Goal: Task Accomplishment & Management: Use online tool/utility

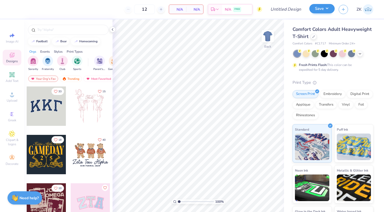
click at [322, 11] on button "Save" at bounding box center [321, 8] width 25 height 9
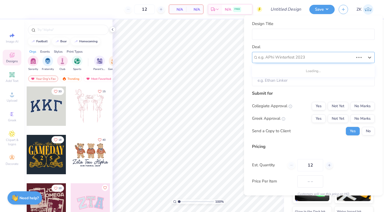
click at [273, 54] on div "e.g. APhi Winterfest 2023" at bounding box center [306, 57] width 96 height 8
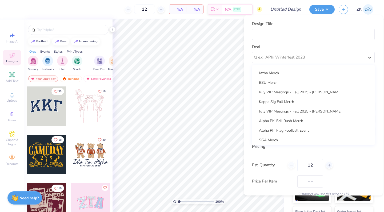
scroll to position [174, 0]
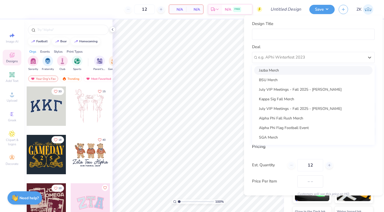
click at [291, 1] on div "Design Title" at bounding box center [285, 9] width 39 height 19
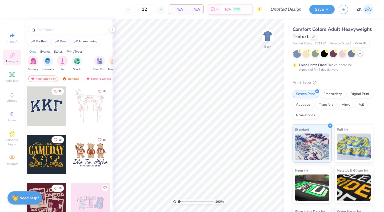
click at [361, 53] on icon at bounding box center [360, 53] width 4 height 4
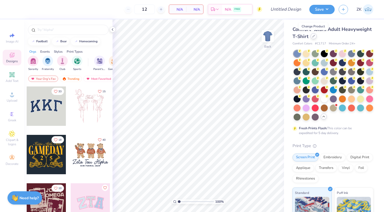
click at [314, 37] on icon at bounding box center [313, 36] width 3 height 3
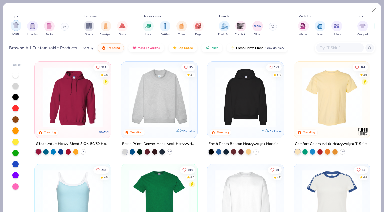
click at [18, 27] on img "filter for Shirts" at bounding box center [16, 25] width 6 height 6
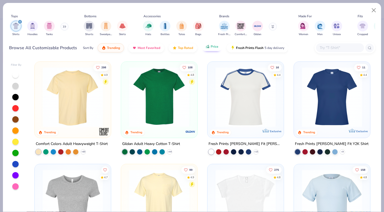
click at [210, 48] on button "Price" at bounding box center [211, 46] width 21 height 9
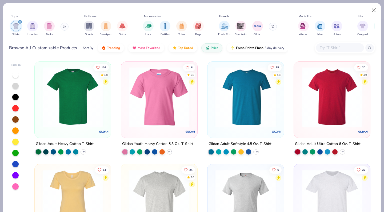
click at [79, 87] on img at bounding box center [73, 97] width 66 height 60
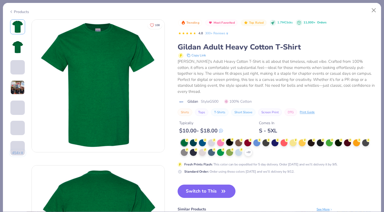
click at [230, 139] on div at bounding box center [229, 142] width 7 height 7
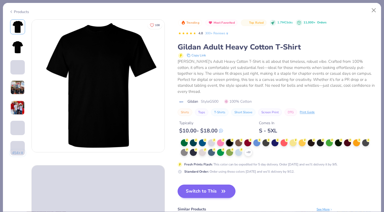
click at [200, 189] on button "Switch to This" at bounding box center [207, 191] width 58 height 13
click at [202, 185] on button "Switch to This" at bounding box center [207, 191] width 58 height 13
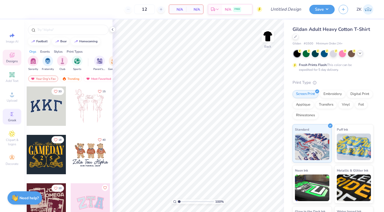
click at [12, 112] on icon at bounding box center [12, 114] width 3 height 4
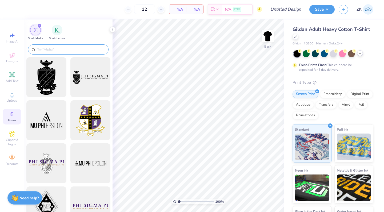
click at [60, 50] on input "text" at bounding box center [71, 49] width 68 height 5
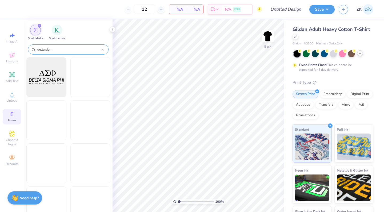
type input "delta sigma"
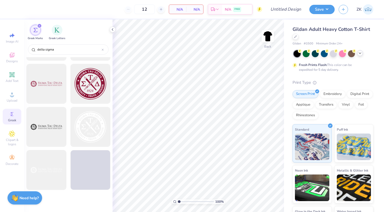
scroll to position [1088, 0]
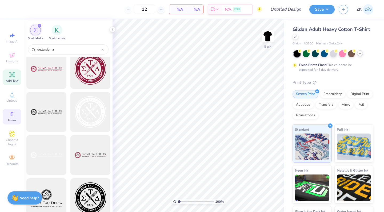
click at [10, 79] on span "Add Text" at bounding box center [12, 81] width 13 height 4
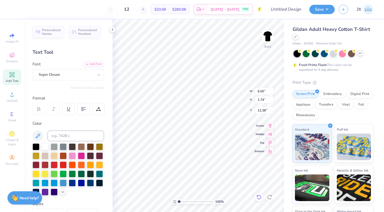
click at [259, 196] on icon at bounding box center [258, 197] width 5 height 5
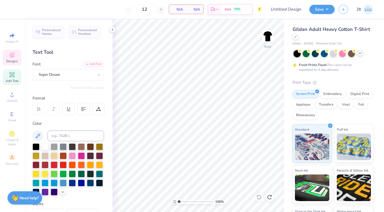
click at [14, 57] on icon at bounding box center [12, 55] width 6 height 6
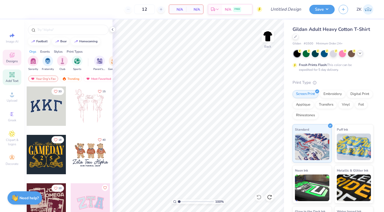
click at [13, 83] on div "Add Text" at bounding box center [12, 78] width 19 height 16
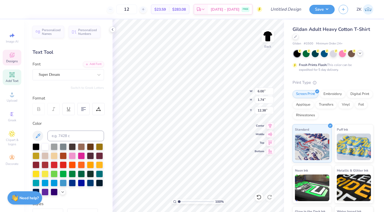
click at [13, 57] on icon at bounding box center [12, 55] width 5 height 5
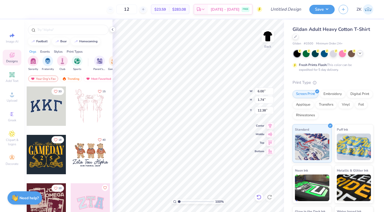
click at [258, 197] on icon at bounding box center [257, 196] width 1 height 1
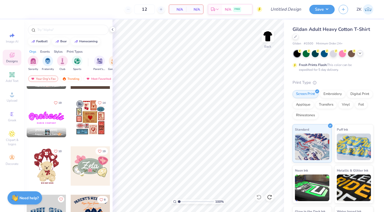
scroll to position [253, 0]
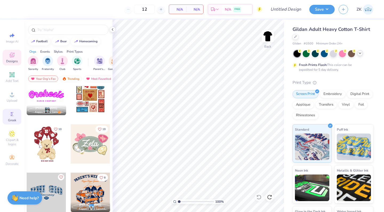
click at [8, 120] on span "Greek" at bounding box center [12, 120] width 8 height 4
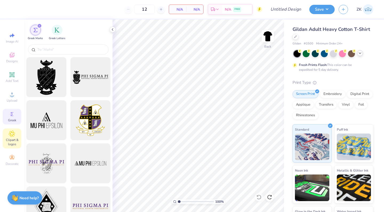
click at [13, 143] on span "Clipart & logos" at bounding box center [12, 142] width 19 height 9
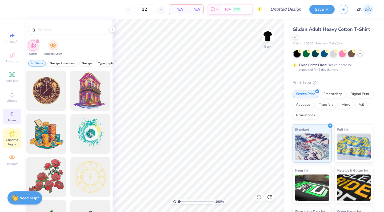
click at [13, 115] on icon at bounding box center [12, 114] width 6 height 6
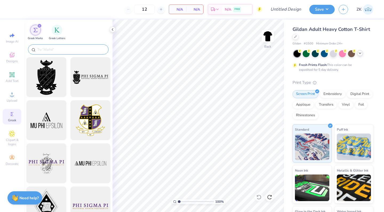
click at [61, 51] on input "text" at bounding box center [71, 49] width 68 height 5
click at [39, 26] on icon "filter for Greek Marks" at bounding box center [39, 26] width 2 height 2
click at [39, 24] on div "filter for Greek Marks" at bounding box center [39, 25] width 5 height 5
click at [53, 30] on div "filter for Greek Letters" at bounding box center [57, 29] width 11 height 11
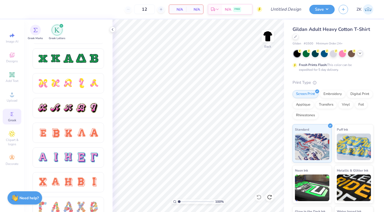
scroll to position [313, 0]
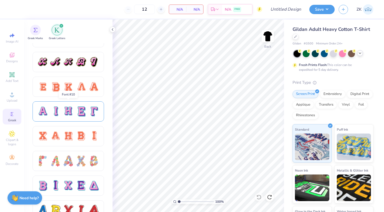
click at [59, 107] on div at bounding box center [55, 111] width 11 height 11
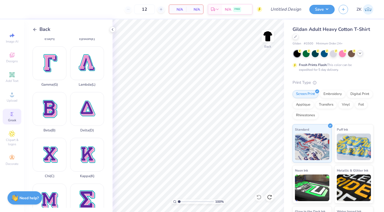
scroll to position [88, 0]
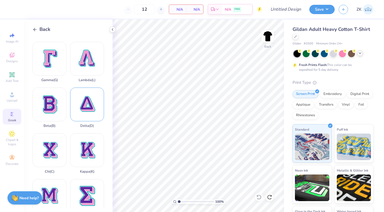
click at [89, 111] on div "Delta ( D )" at bounding box center [87, 108] width 34 height 41
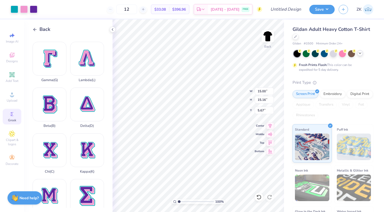
type input "5.75"
type input "5.81"
click at [137, 10] on input "12" at bounding box center [126, 10] width 21 height 10
type input "1"
type input "35"
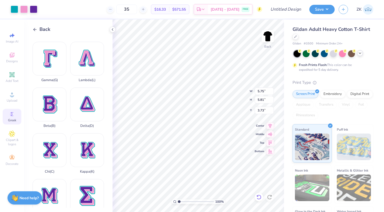
click at [259, 200] on div at bounding box center [259, 197] width 9 height 9
type input "5.67"
click at [259, 199] on icon at bounding box center [258, 197] width 5 height 5
type input "15.00"
type input "15.16"
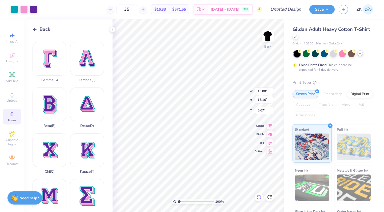
click at [258, 196] on icon at bounding box center [258, 197] width 5 height 5
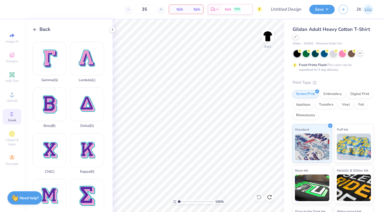
click at [35, 29] on polyline at bounding box center [34, 29] width 1 height 3
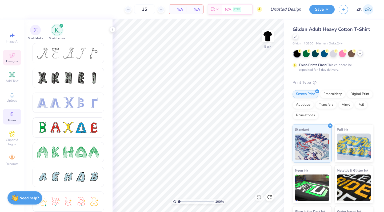
click at [11, 54] on icon at bounding box center [12, 55] width 6 height 6
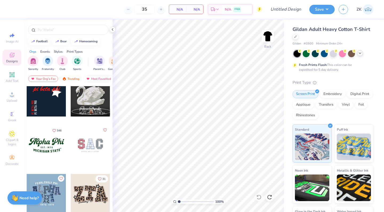
scroll to position [401, 0]
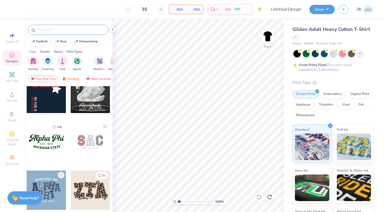
click at [58, 31] on input "text" at bounding box center [71, 29] width 68 height 5
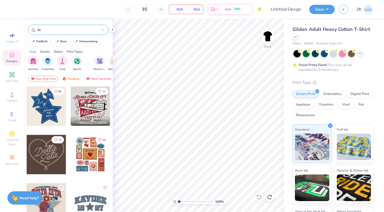
type input "d"
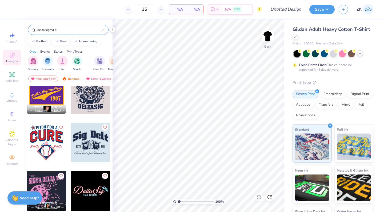
scroll to position [267, 0]
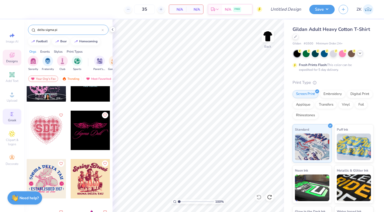
type input "delta sigma pi"
click at [7, 121] on div "Greek" at bounding box center [12, 117] width 19 height 16
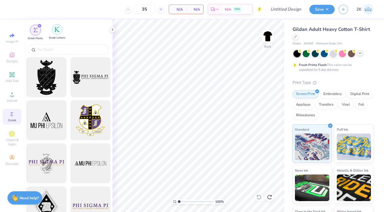
click at [53, 32] on div "filter for Greek Letters" at bounding box center [57, 29] width 11 height 11
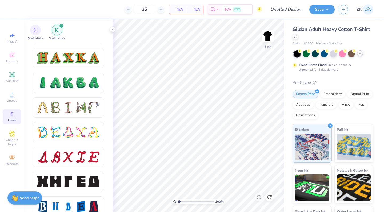
scroll to position [592, 0]
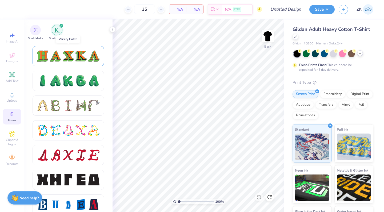
click at [81, 57] on div at bounding box center [80, 56] width 11 height 11
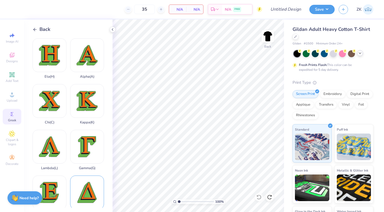
click at [90, 190] on div "Delta ( D )" at bounding box center [87, 196] width 34 height 41
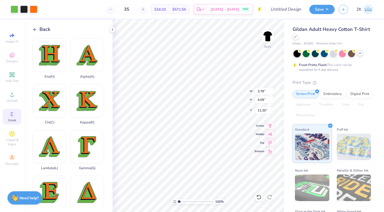
type input "4.03"
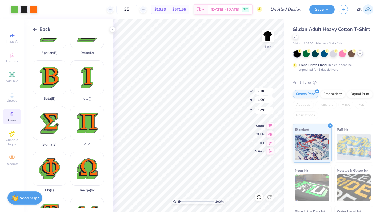
scroll to position [170, 0]
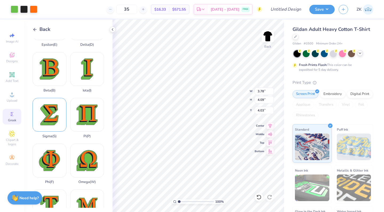
click at [52, 119] on div "Sigma ( S )" at bounding box center [50, 118] width 34 height 41
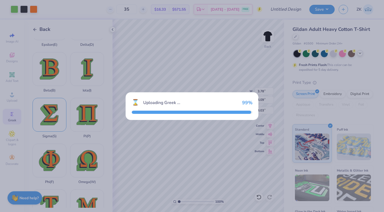
type input "3.48"
type input "4.03"
type input "11.23"
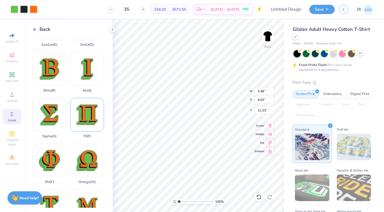
click at [95, 120] on div "Pi ( P )" at bounding box center [87, 118] width 34 height 41
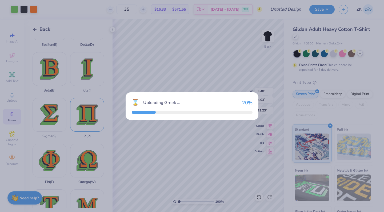
type input "4.14"
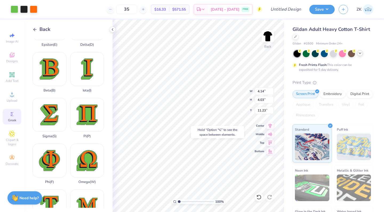
type input "17.19"
type input "3.48"
type input "4.03"
type input "3.78"
type input "4.09"
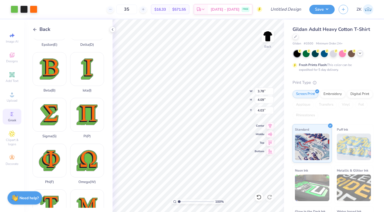
type input "3.97"
type input "4.14"
type input "4.03"
type input "3.00"
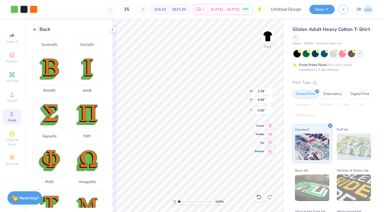
type input "3.48"
type input "4.03"
type input "3.00"
type input "4.14"
type input "3.00"
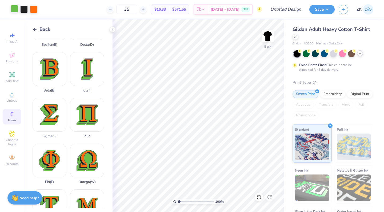
click at [14, 9] on div at bounding box center [14, 8] width 7 height 7
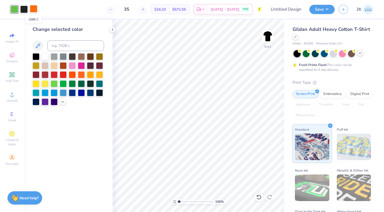
click at [35, 10] on div at bounding box center [33, 8] width 7 height 7
click at [46, 103] on div at bounding box center [45, 101] width 7 height 7
click at [62, 102] on polyline at bounding box center [63, 101] width 2 height 1
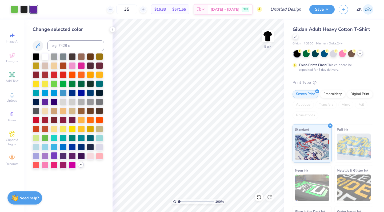
click at [54, 157] on div at bounding box center [54, 155] width 7 height 7
click at [14, 8] on div at bounding box center [14, 8] width 7 height 7
click at [73, 131] on div at bounding box center [72, 128] width 7 height 7
click at [23, 9] on div at bounding box center [23, 8] width 7 height 7
click at [14, 8] on div at bounding box center [14, 8] width 7 height 7
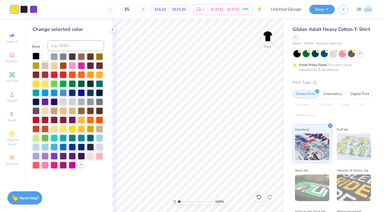
click at [37, 58] on div at bounding box center [36, 56] width 7 height 7
click at [23, 10] on div at bounding box center [23, 8] width 7 height 7
click at [35, 86] on div at bounding box center [36, 83] width 7 height 7
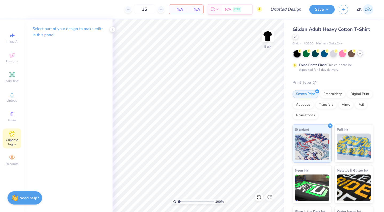
click at [7, 144] on span "Clipart & logos" at bounding box center [12, 142] width 19 height 9
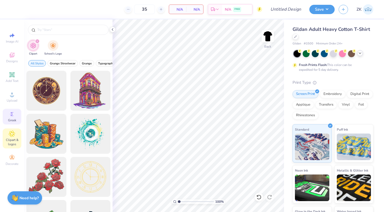
click at [10, 115] on circle at bounding box center [11, 114] width 3 height 3
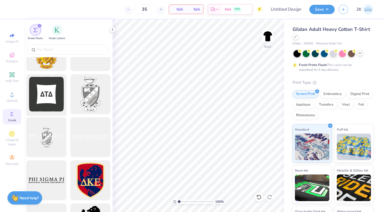
scroll to position [221, 0]
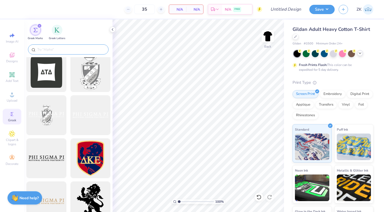
click at [52, 47] on input "text" at bounding box center [71, 49] width 68 height 5
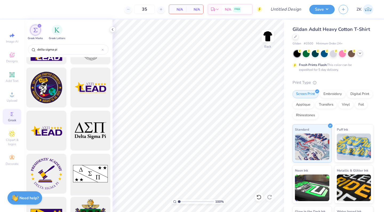
scroll to position [119, 0]
type input "delta sigma pi"
click at [93, 131] on div at bounding box center [90, 131] width 44 height 44
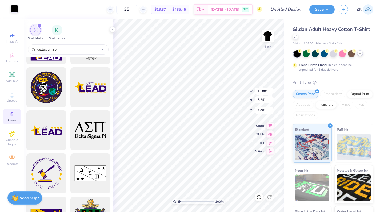
click at [15, 9] on div at bounding box center [14, 8] width 7 height 7
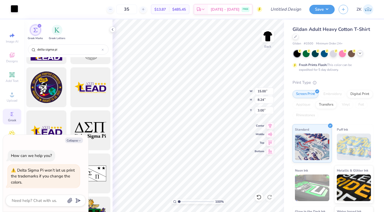
click at [16, 10] on div at bounding box center [14, 8] width 7 height 7
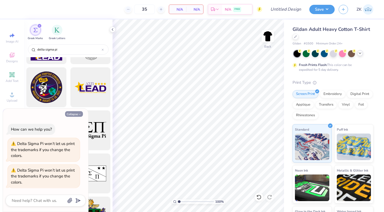
click at [76, 115] on button "Collapse" at bounding box center [74, 114] width 18 height 6
type textarea "x"
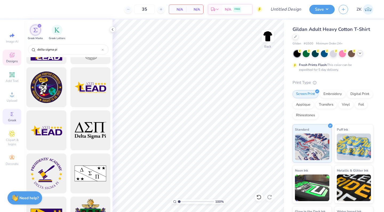
click at [15, 51] on div "Designs" at bounding box center [12, 58] width 19 height 16
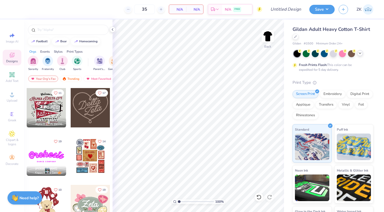
scroll to position [210, 0]
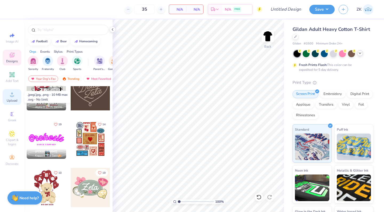
click at [9, 100] on span "Upload" at bounding box center [12, 101] width 11 height 4
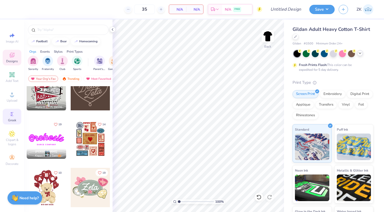
click at [12, 116] on icon at bounding box center [12, 114] width 3 height 4
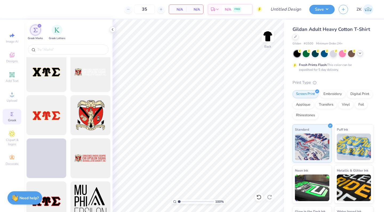
scroll to position [510, 0]
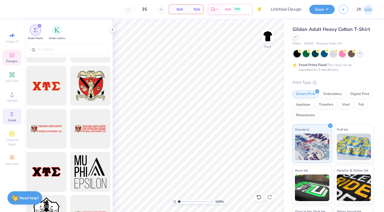
click at [14, 59] on div "Designs" at bounding box center [12, 58] width 19 height 16
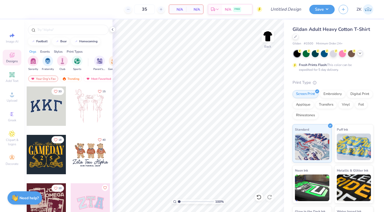
scroll to position [0, 0]
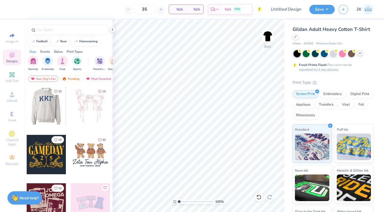
click at [45, 108] on div at bounding box center [45, 106] width 39 height 39
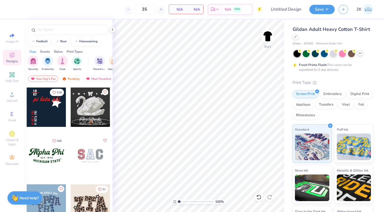
scroll to position [405, 0]
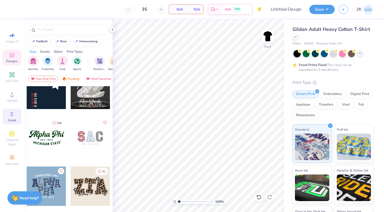
click at [10, 120] on span "Greek" at bounding box center [12, 120] width 8 height 4
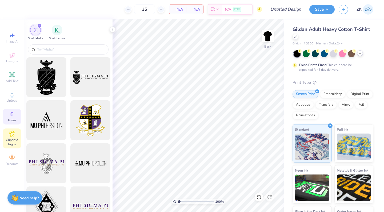
click at [14, 141] on span "Clipart & logos" at bounding box center [12, 142] width 19 height 9
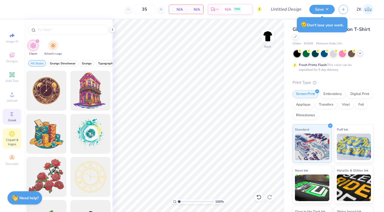
click at [13, 116] on icon at bounding box center [12, 114] width 3 height 4
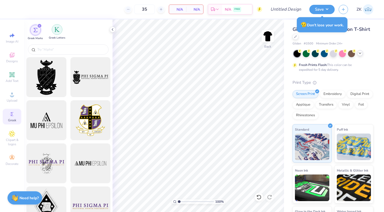
click at [59, 34] on div "filter for Greek Letters" at bounding box center [57, 29] width 11 height 11
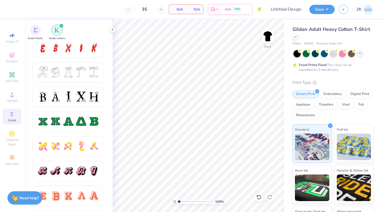
scroll to position [205, 0]
